Goal: Task Accomplishment & Management: Use online tool/utility

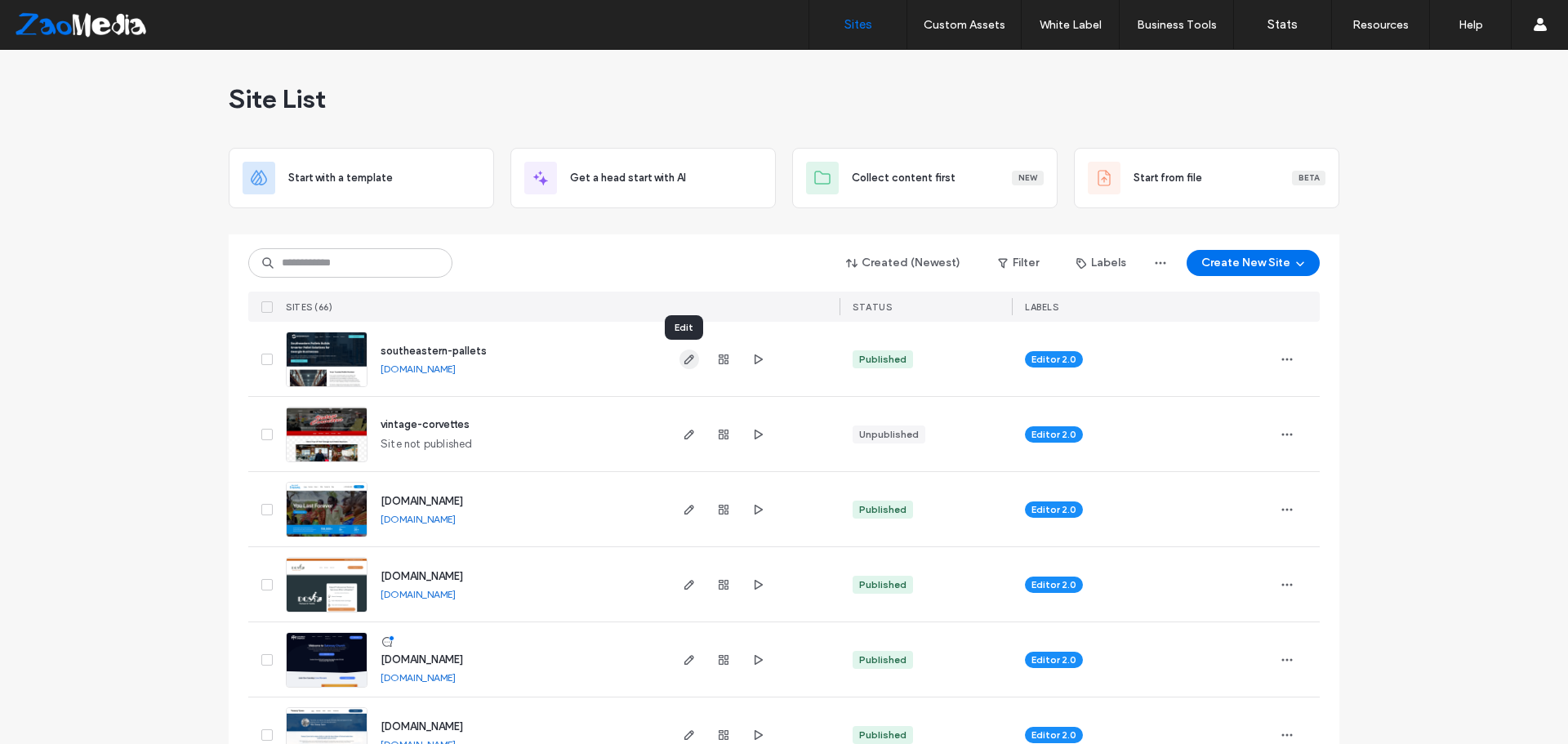
click at [687, 358] on use "button" at bounding box center [689, 359] width 10 height 10
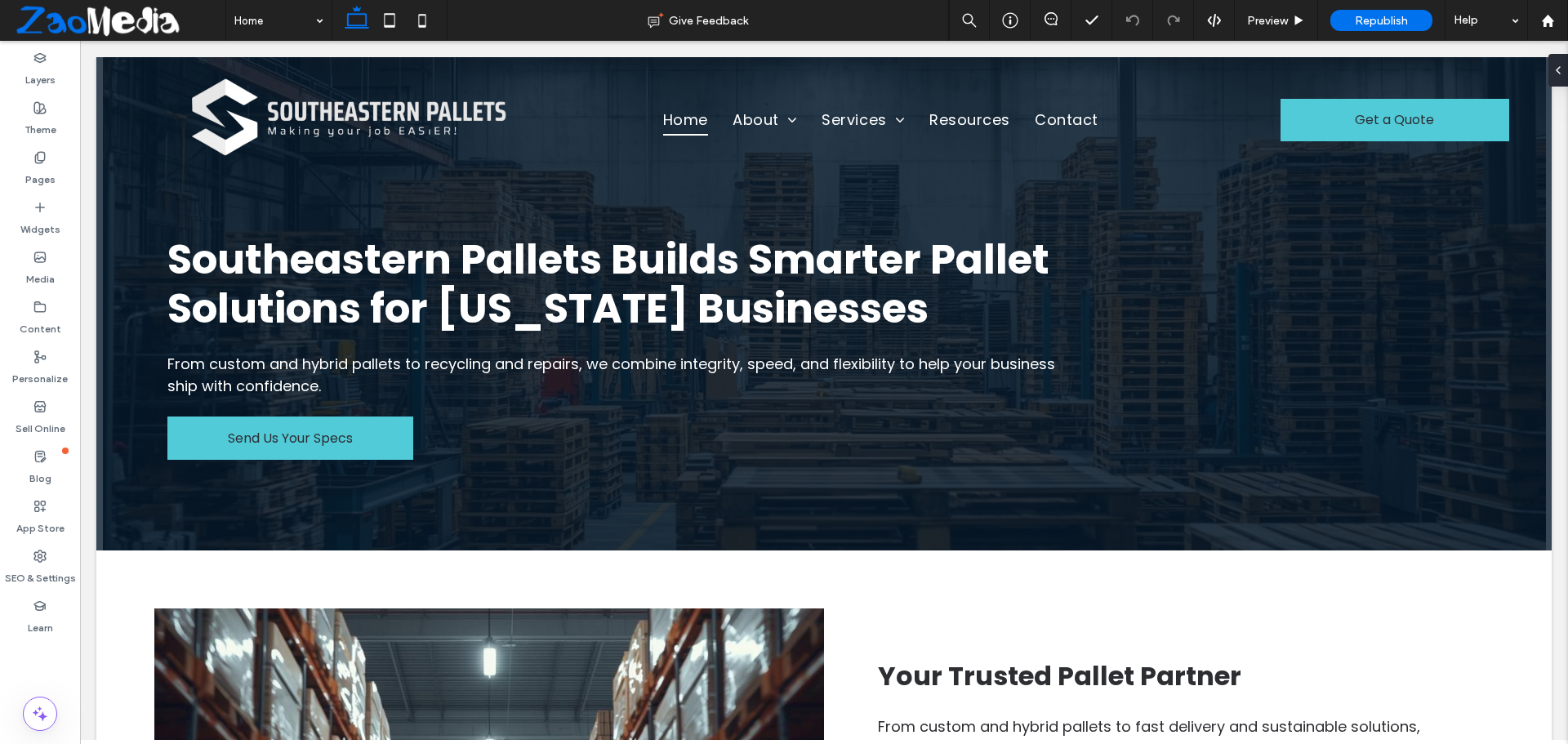
click at [40, 11] on span at bounding box center [119, 20] width 213 height 33
